Goal: Transaction & Acquisition: Purchase product/service

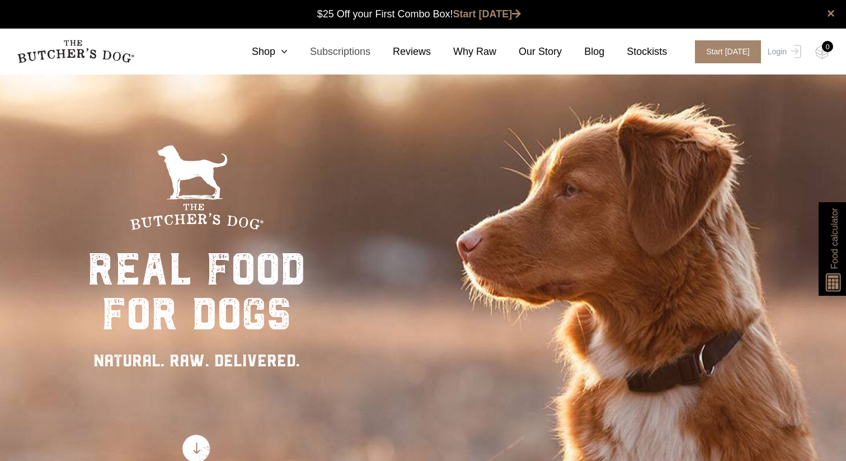
click at [340, 50] on link "Subscriptions" at bounding box center [329, 51] width 83 height 15
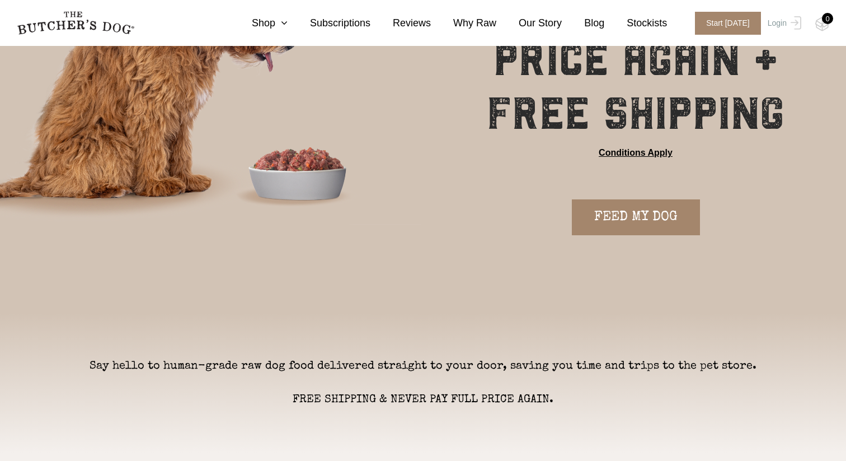
scroll to position [140, 0]
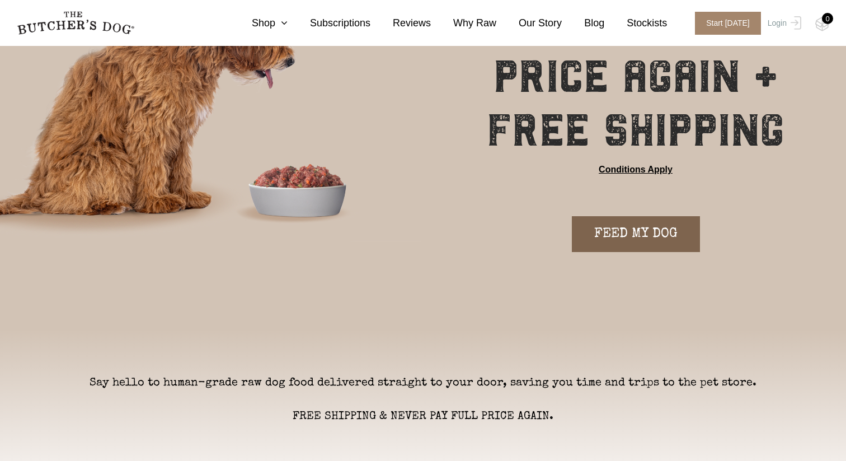
click at [626, 242] on link "FEED MY DOG" at bounding box center [636, 234] width 128 height 36
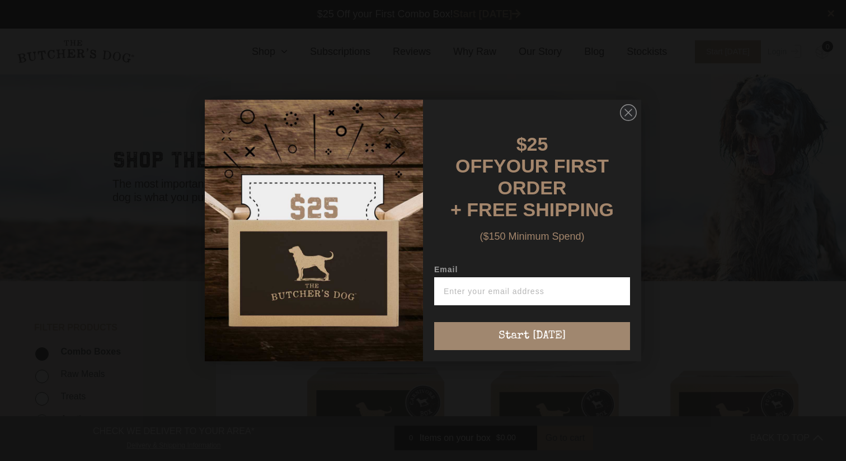
scroll to position [1, 0]
click at [636, 121] on circle "Close dialog" at bounding box center [629, 113] width 16 height 16
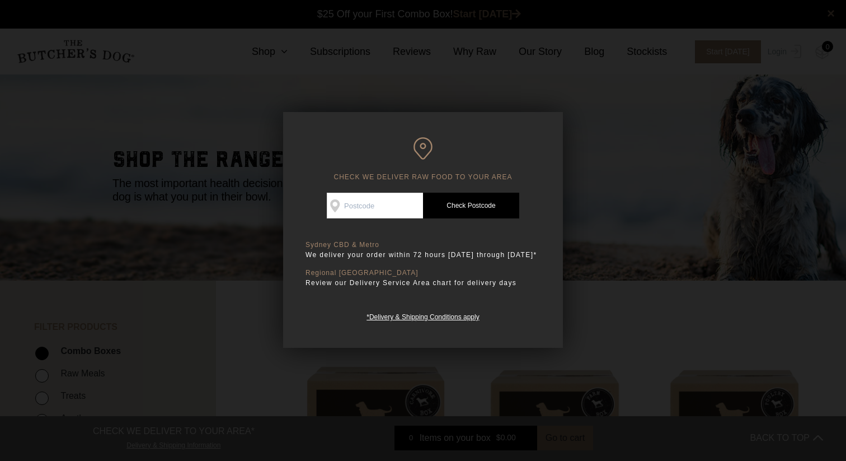
click at [344, 208] on input "Check Availability At" at bounding box center [375, 206] width 96 height 26
type input "2000"
click at [466, 209] on link "Check Postcode" at bounding box center [471, 206] width 96 height 26
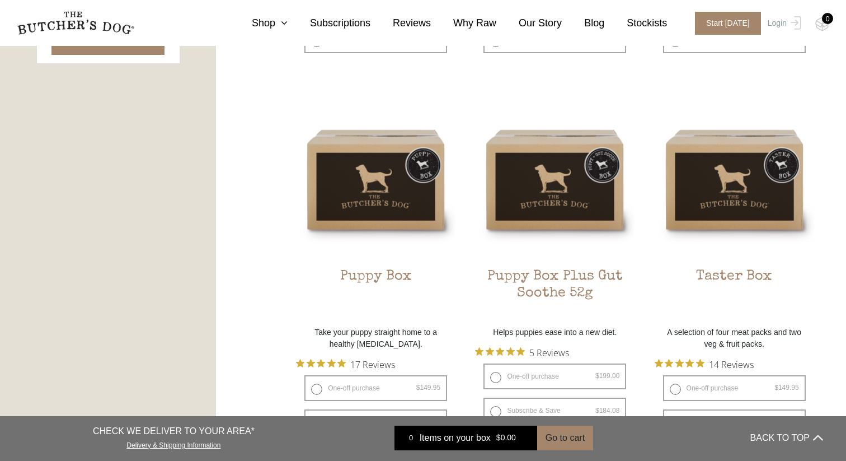
scroll to position [293, 0]
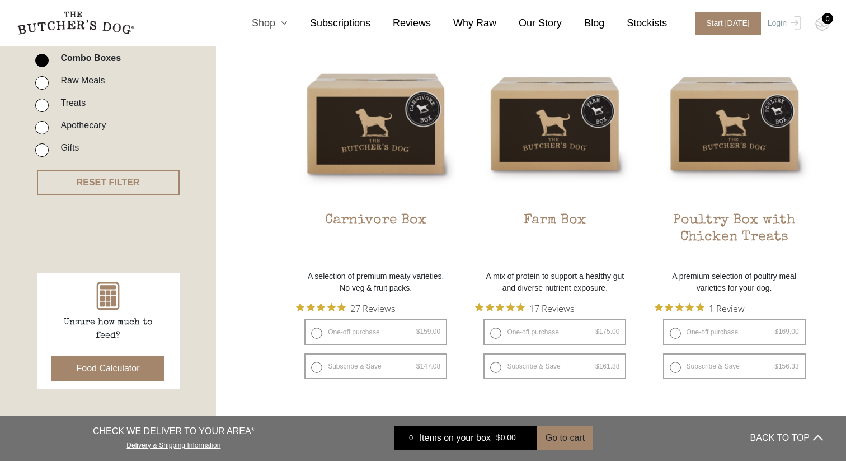
click at [274, 18] on link "Shop" at bounding box center [259, 23] width 58 height 15
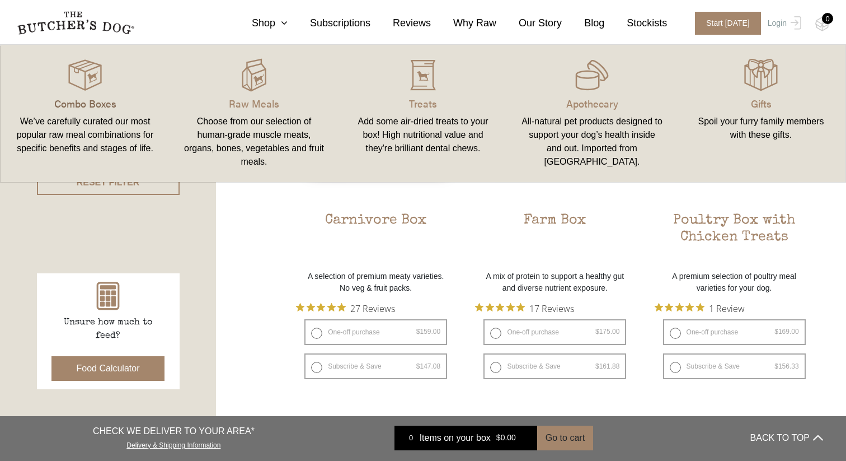
click at [116, 101] on p "Combo Boxes" at bounding box center [85, 103] width 142 height 15
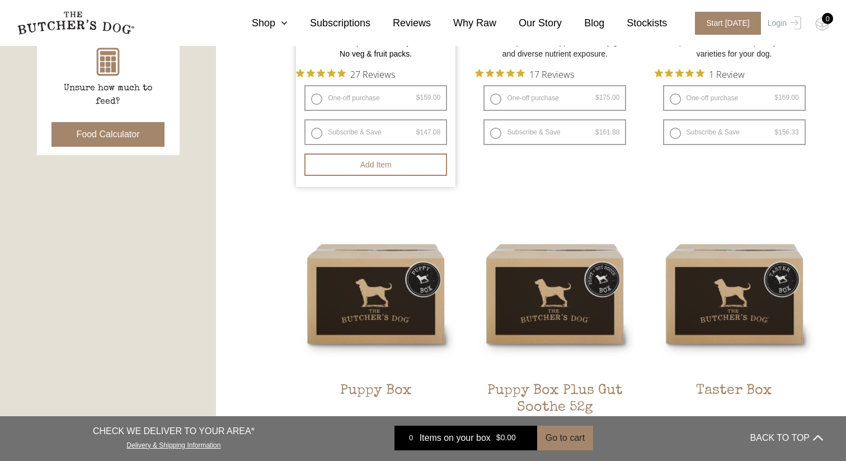
scroll to position [742, 0]
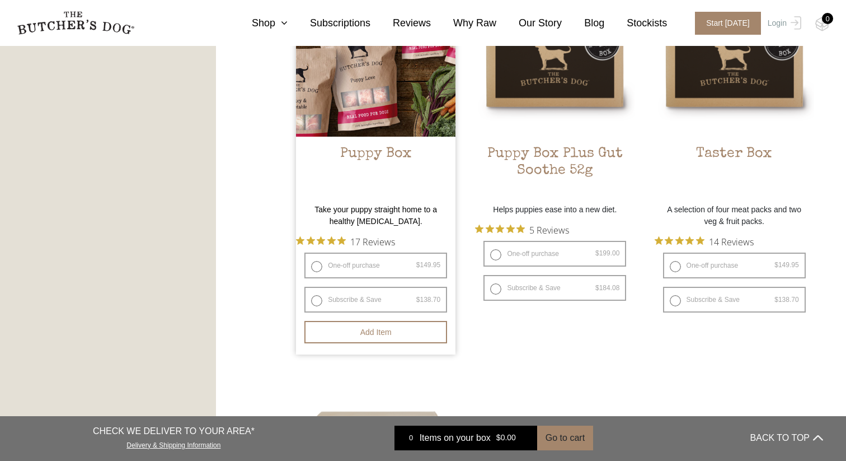
click at [391, 76] on img at bounding box center [376, 57] width 160 height 160
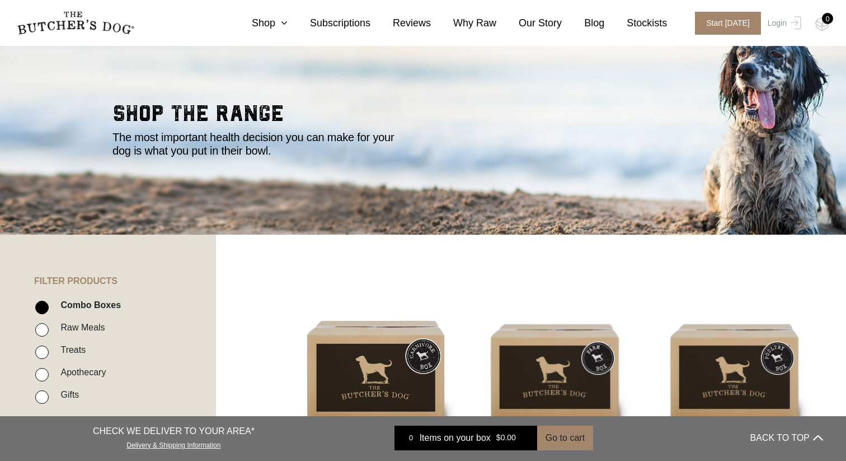
scroll to position [0, 0]
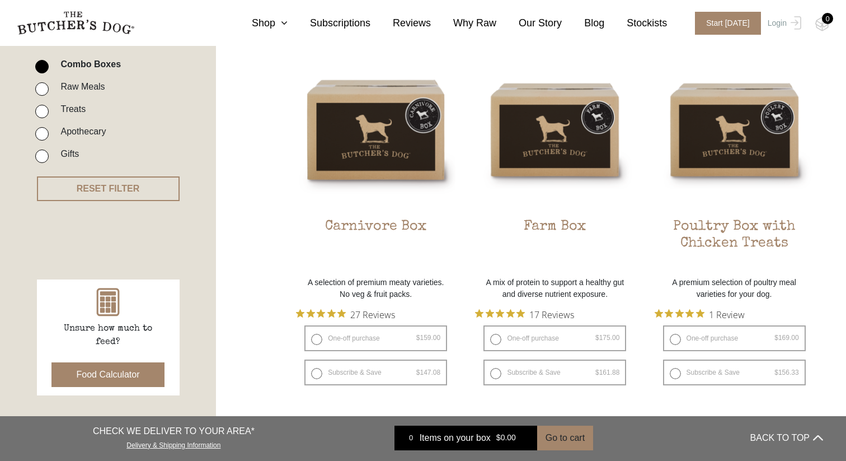
scroll to position [267, 0]
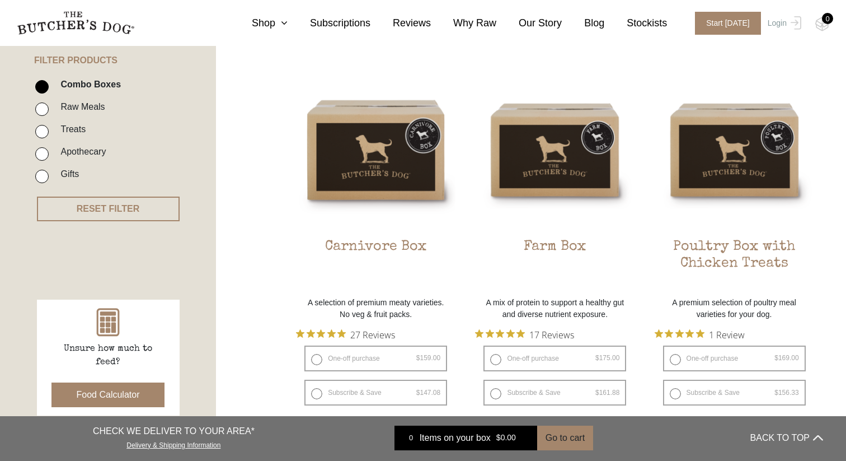
click at [72, 106] on label "Raw Meals" at bounding box center [80, 106] width 50 height 15
click at [49, 106] on input "Raw Meals" at bounding box center [41, 108] width 13 height 13
click at [72, 106] on label "Raw Meals" at bounding box center [80, 106] width 50 height 15
click at [49, 106] on input "Raw Meals" at bounding box center [41, 108] width 13 height 13
checkbox input "false"
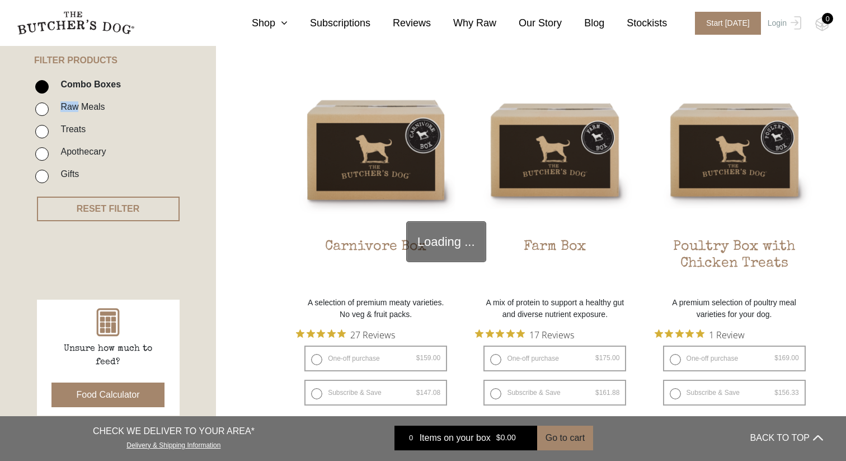
click at [42, 91] on input "Combo Boxes" at bounding box center [41, 86] width 13 height 13
checkbox input "false"
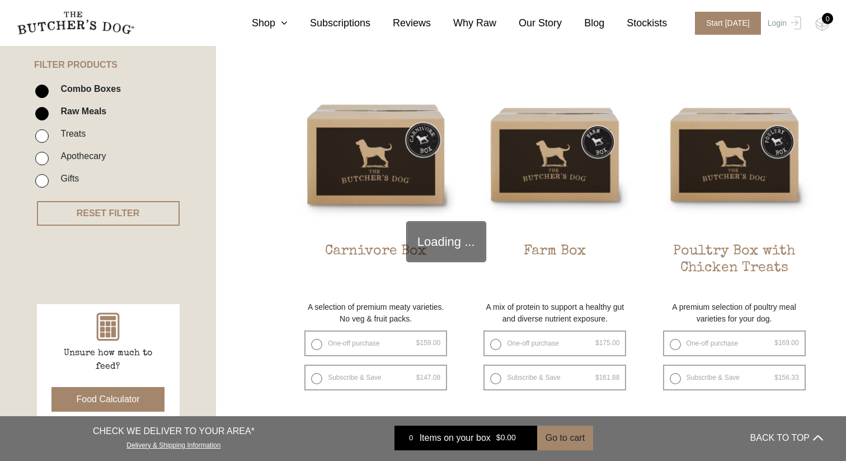
scroll to position [253, 0]
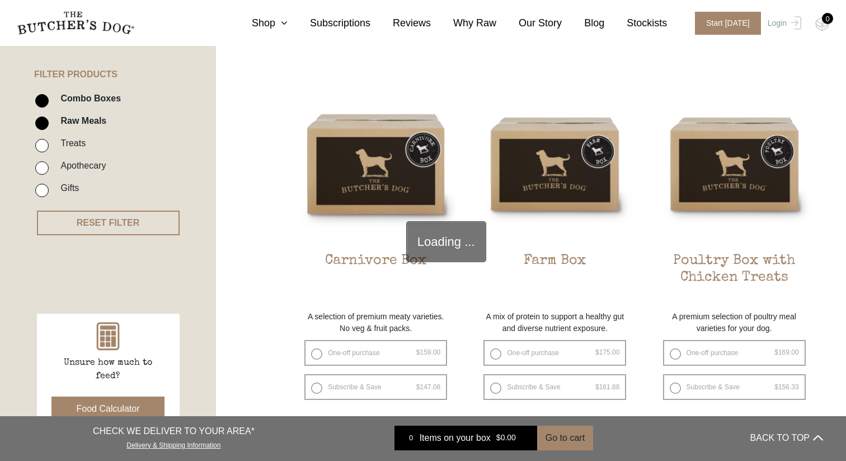
click at [40, 102] on input "Combo Boxes" at bounding box center [41, 100] width 13 height 13
checkbox input "false"
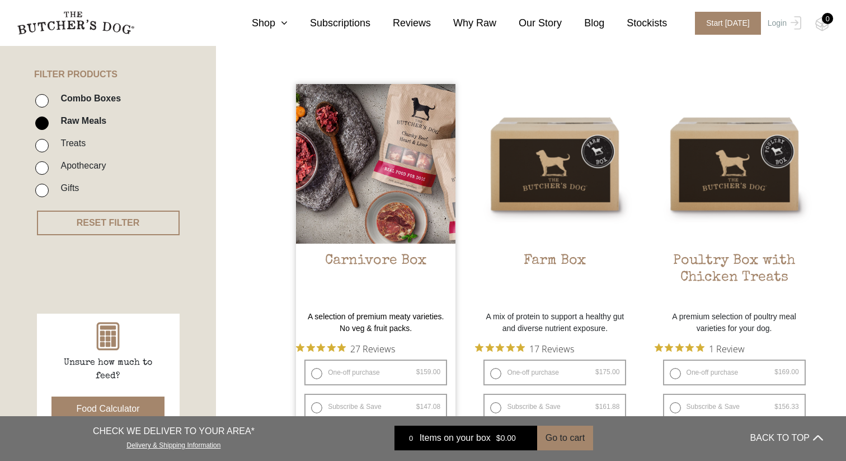
click at [384, 188] on img at bounding box center [376, 164] width 160 height 160
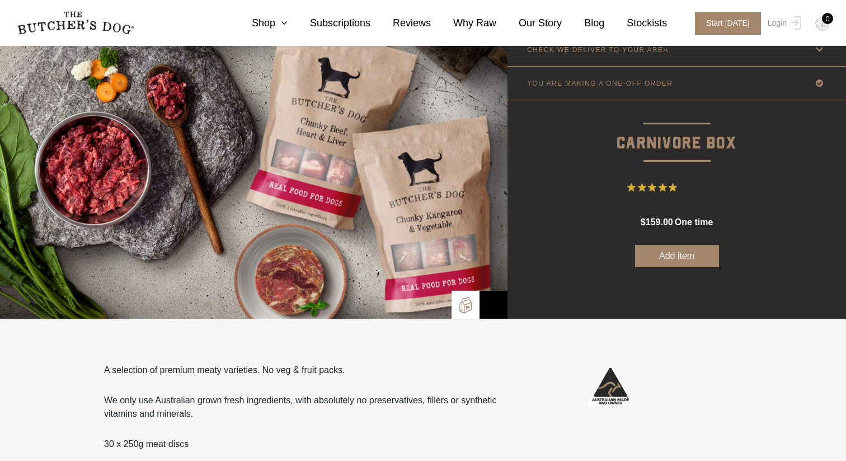
scroll to position [24, 0]
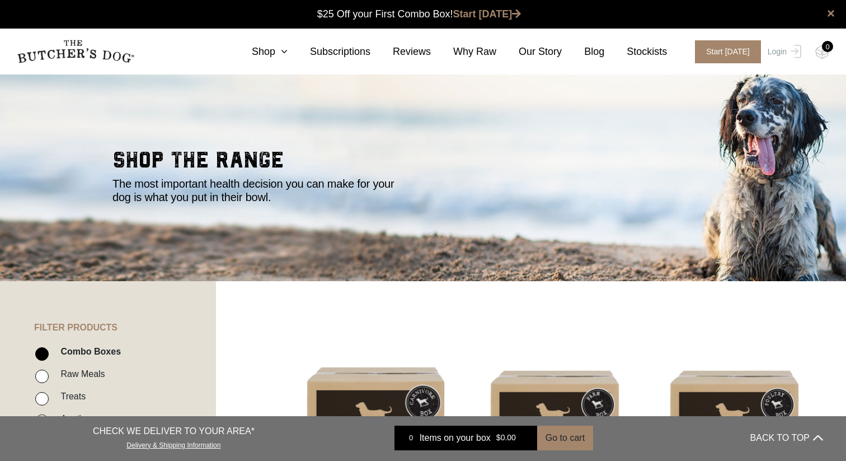
scroll to position [1, 0]
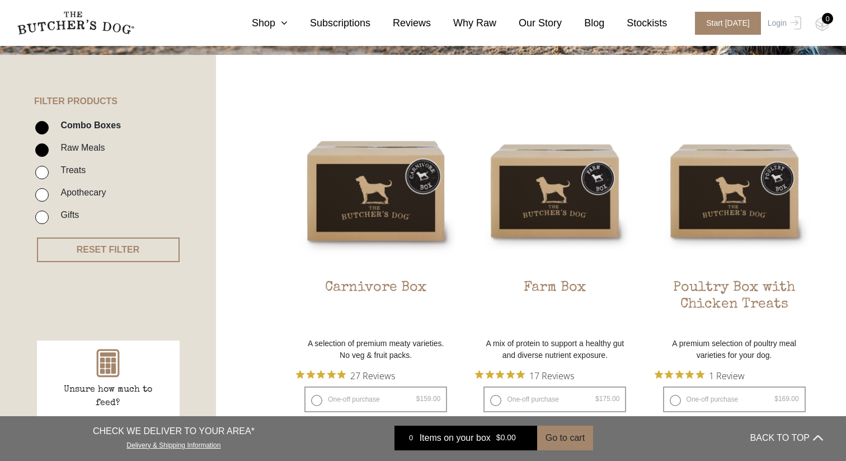
scroll to position [267, 0]
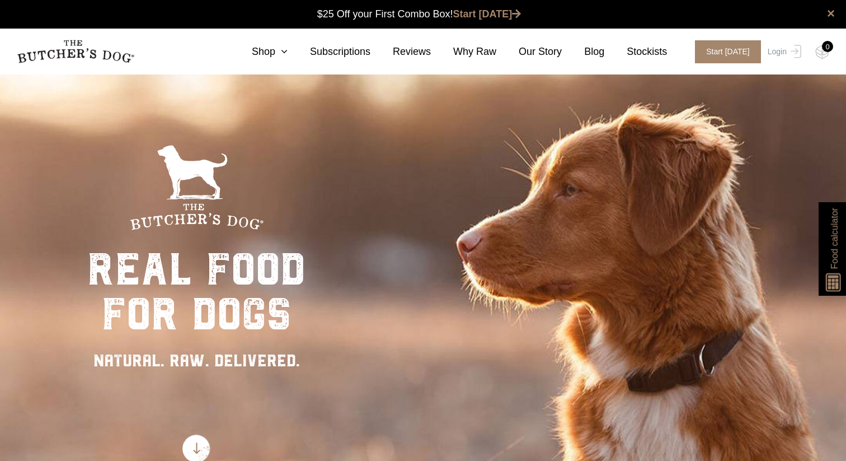
scroll to position [1, 0]
